Goal: Use online tool/utility: Utilize a website feature to perform a specific function

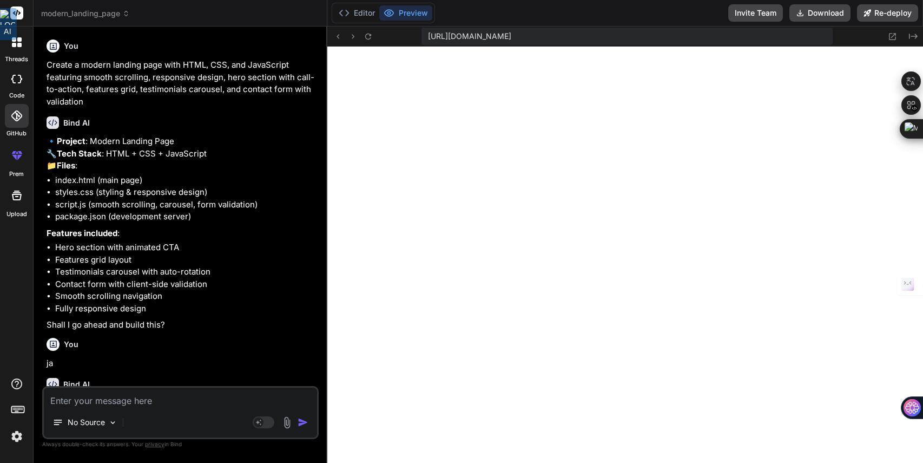
scroll to position [884, 0]
click at [16, 202] on div at bounding box center [17, 195] width 26 height 26
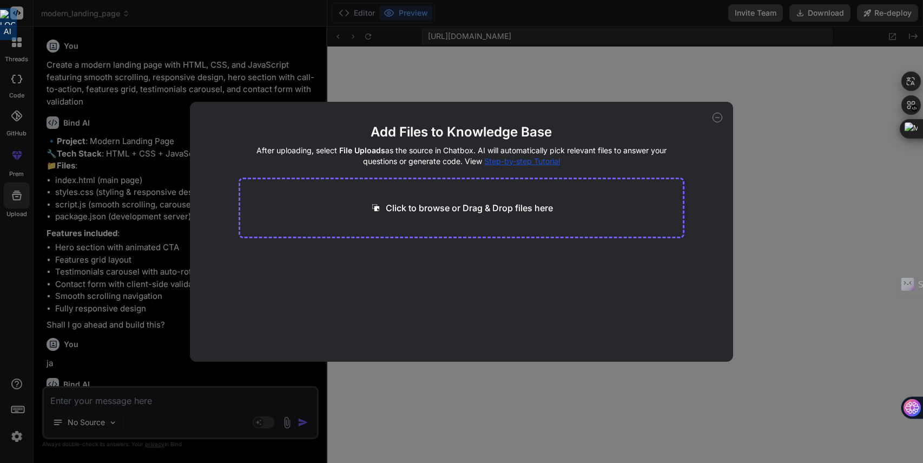
click at [718, 116] on icon at bounding box center [718, 118] width 10 height 10
type textarea "x"
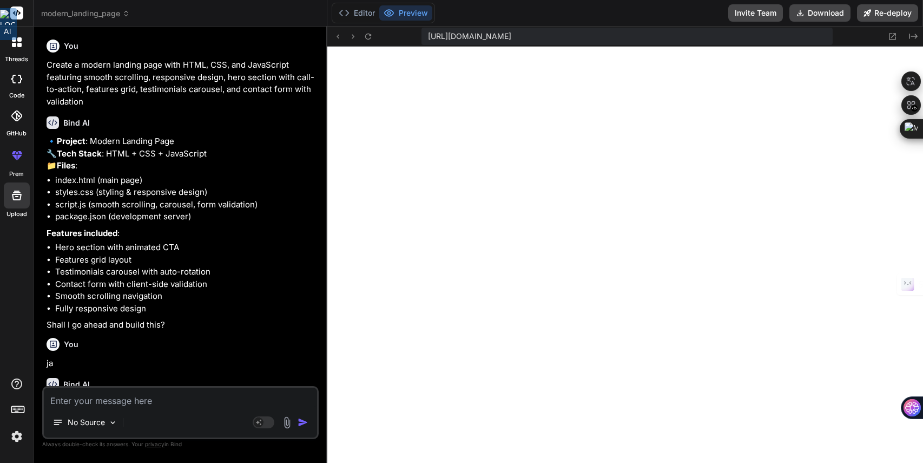
click at [6, 435] on div at bounding box center [16, 411] width 33 height 68
click at [14, 436] on img at bounding box center [17, 436] width 18 height 18
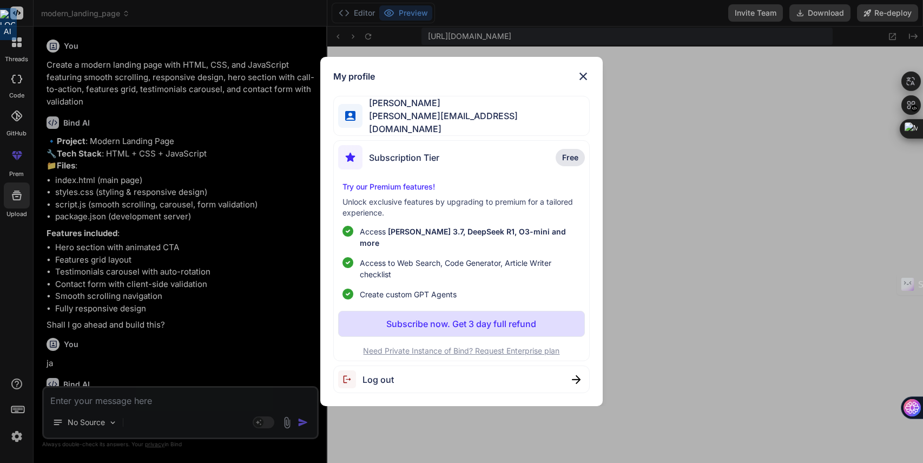
click at [621, 86] on div "My profile Kay Jaeger [EMAIL_ADDRESS][DOMAIN_NAME] Subscription Tier Free Try o…" at bounding box center [461, 231] width 923 height 463
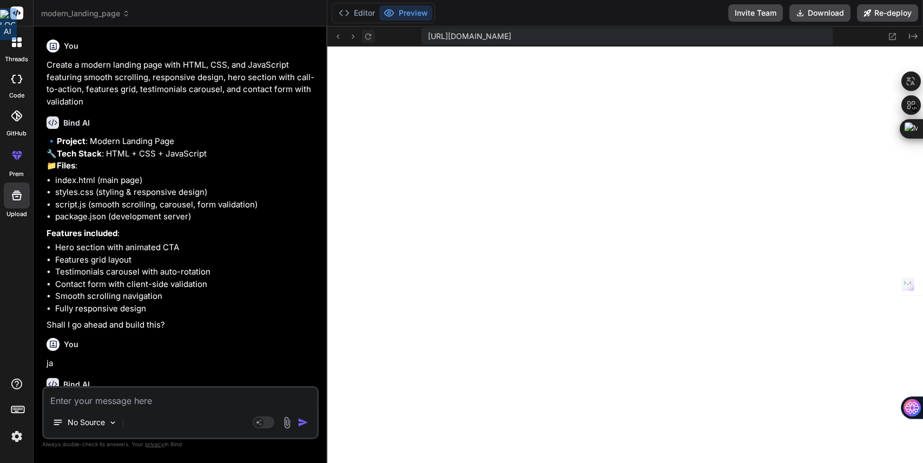
click at [370, 41] on button at bounding box center [368, 36] width 13 height 13
click at [364, 11] on button "Editor" at bounding box center [357, 12] width 45 height 15
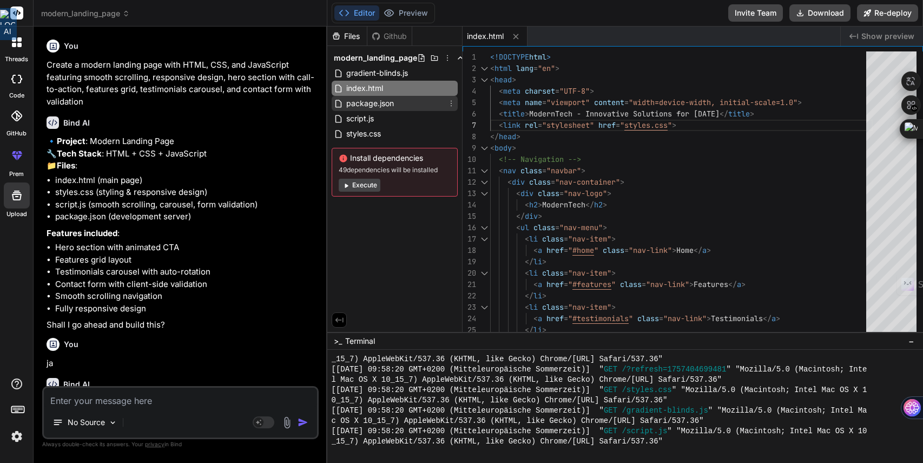
click at [388, 106] on span "package.json" at bounding box center [370, 103] width 50 height 13
type textarea "}"
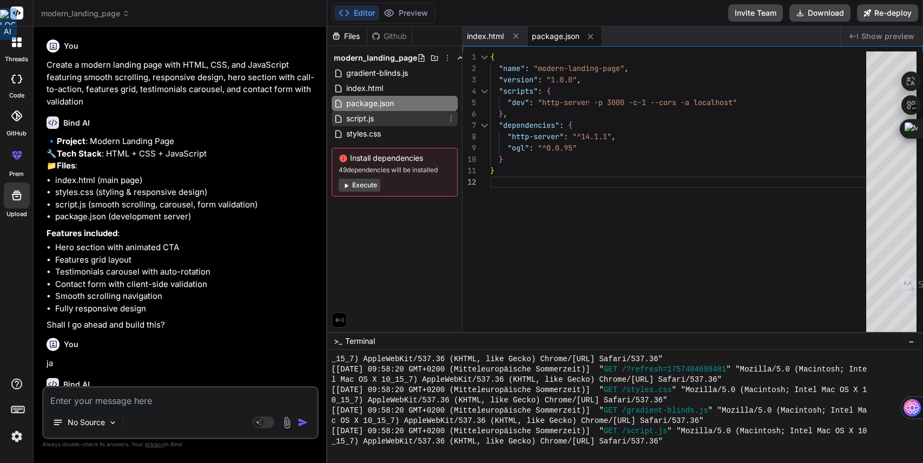
click at [369, 122] on span "script.js" at bounding box center [360, 118] width 30 height 13
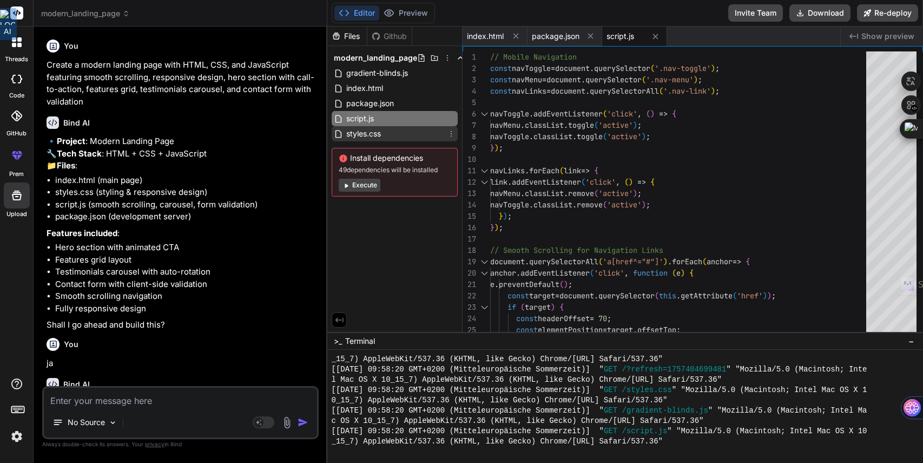
click at [399, 135] on div "styles.css" at bounding box center [395, 133] width 126 height 15
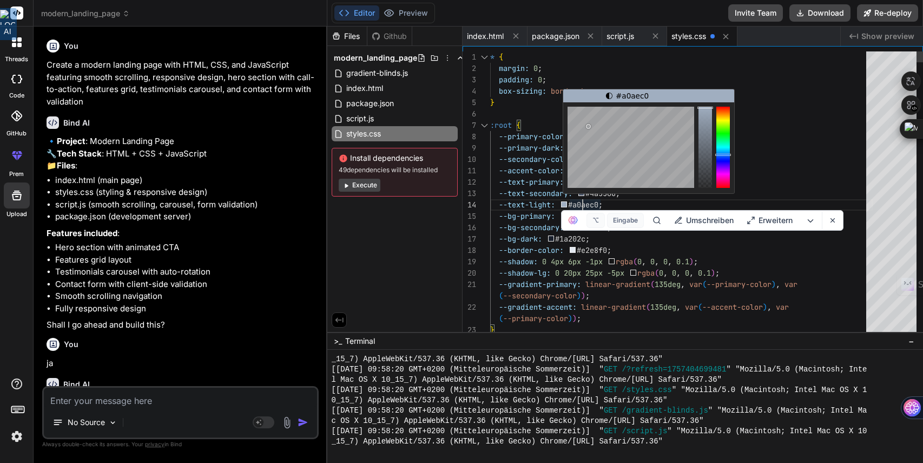
scroll to position [34, 0]
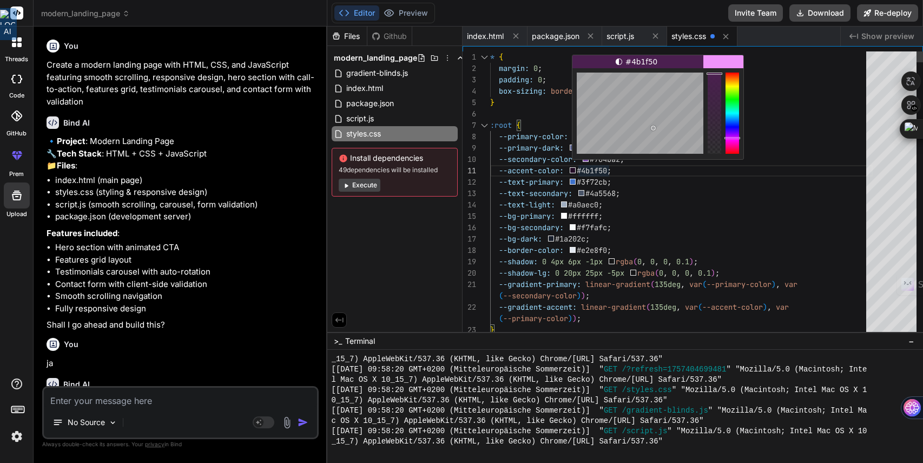
type textarea "--accent-color: #4b1f50; --text-primary: #3f72cb; --text-secondary: #4a5568; --…"
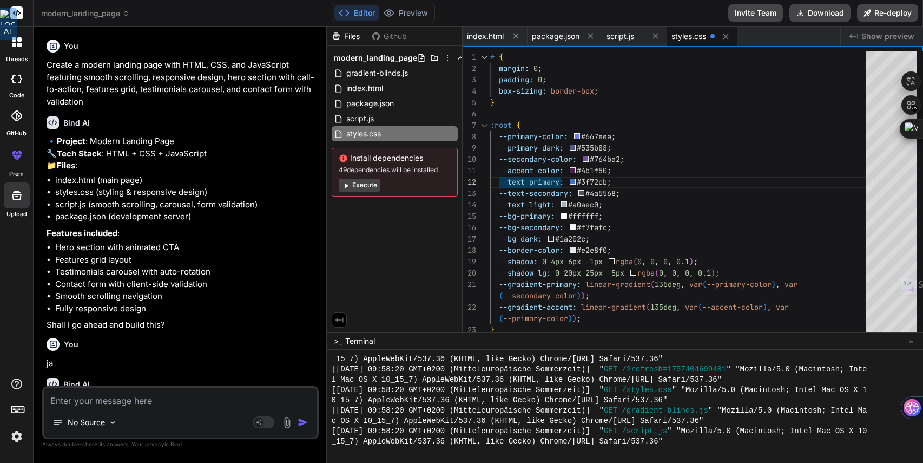
click at [433, 218] on div "Files Github modern_landing_page gradient-blinds.js index.html package.json scr…" at bounding box center [394, 179] width 135 height 305
click at [418, 8] on button "Preview" at bounding box center [405, 12] width 53 height 15
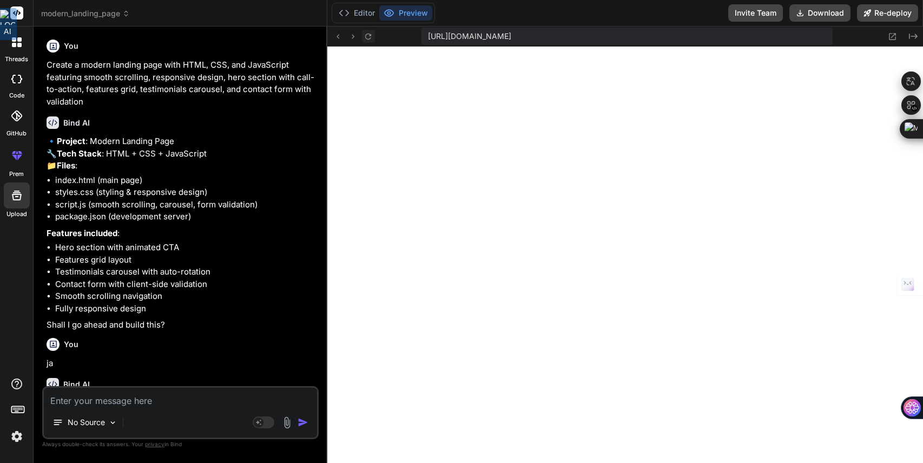
click at [371, 38] on icon at bounding box center [368, 36] width 9 height 9
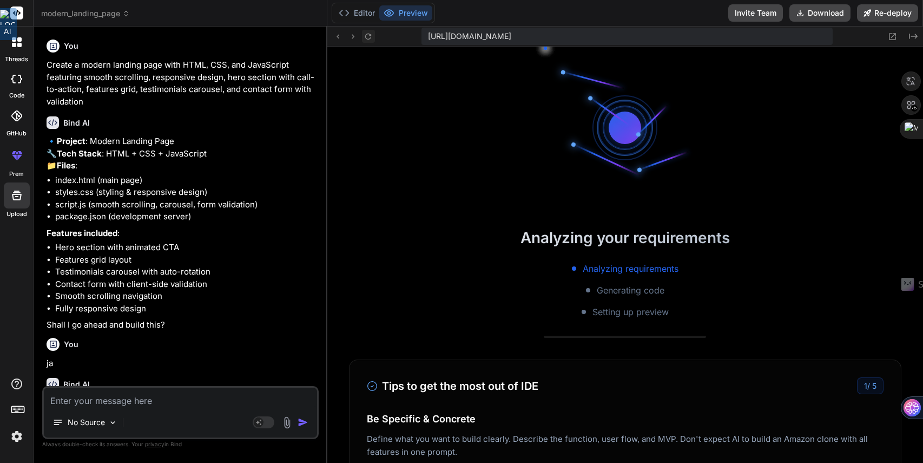
scroll to position [1049, 0]
